Goal: Find specific page/section

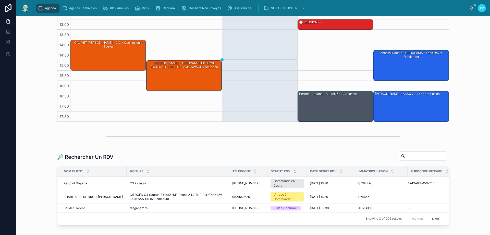
scroll to position [102, 0]
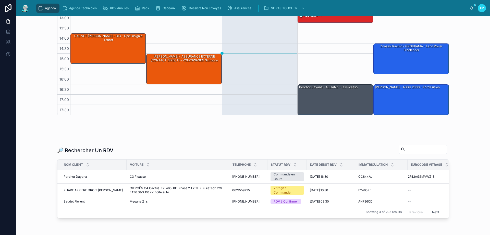
click at [405, 151] on input "text" at bounding box center [426, 149] width 42 height 7
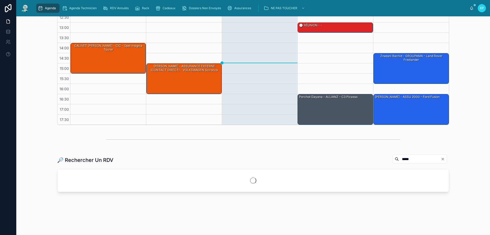
scroll to position [101, 0]
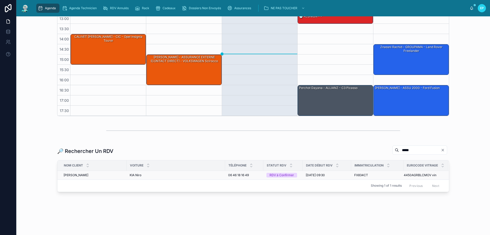
type input "*****"
click at [137, 175] on span "KIA Niro" at bounding box center [136, 175] width 12 height 4
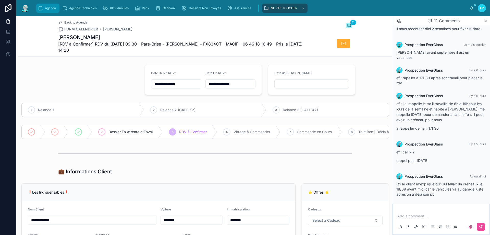
click at [46, 12] on div "Agenda" at bounding box center [48, 8] width 20 height 8
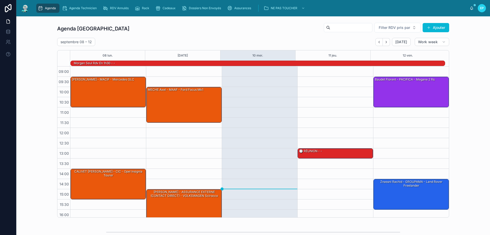
scroll to position [33, 0]
